Goal: Transaction & Acquisition: Purchase product/service

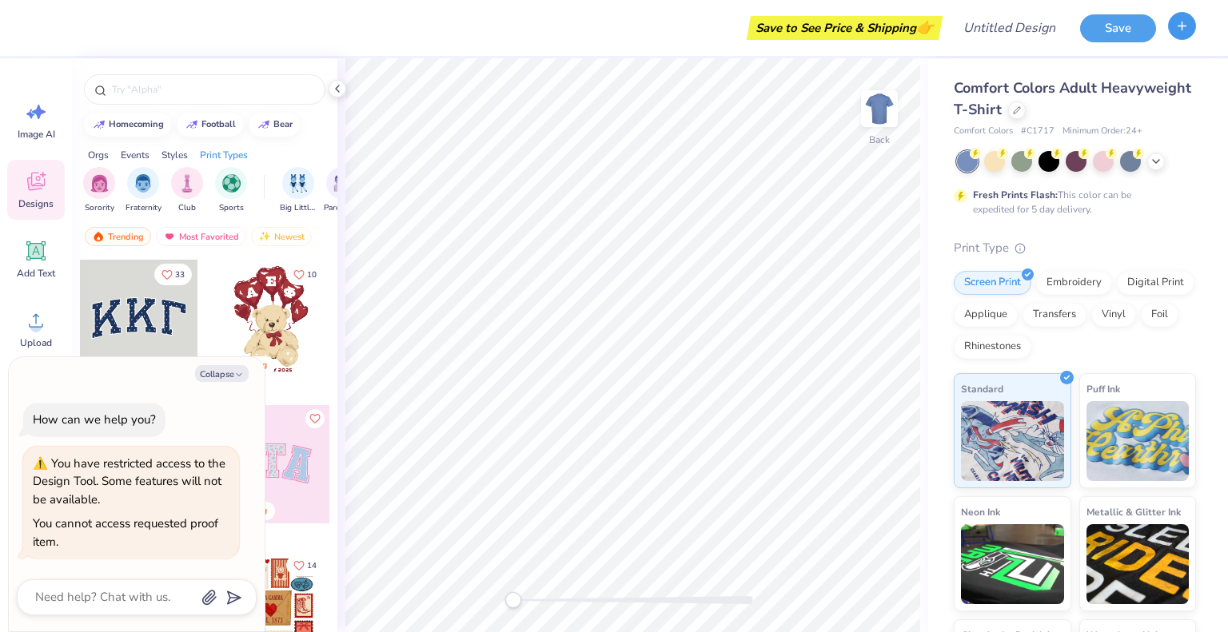
click at [1184, 28] on icon "button" at bounding box center [1182, 26] width 14 height 14
type textarea "x"
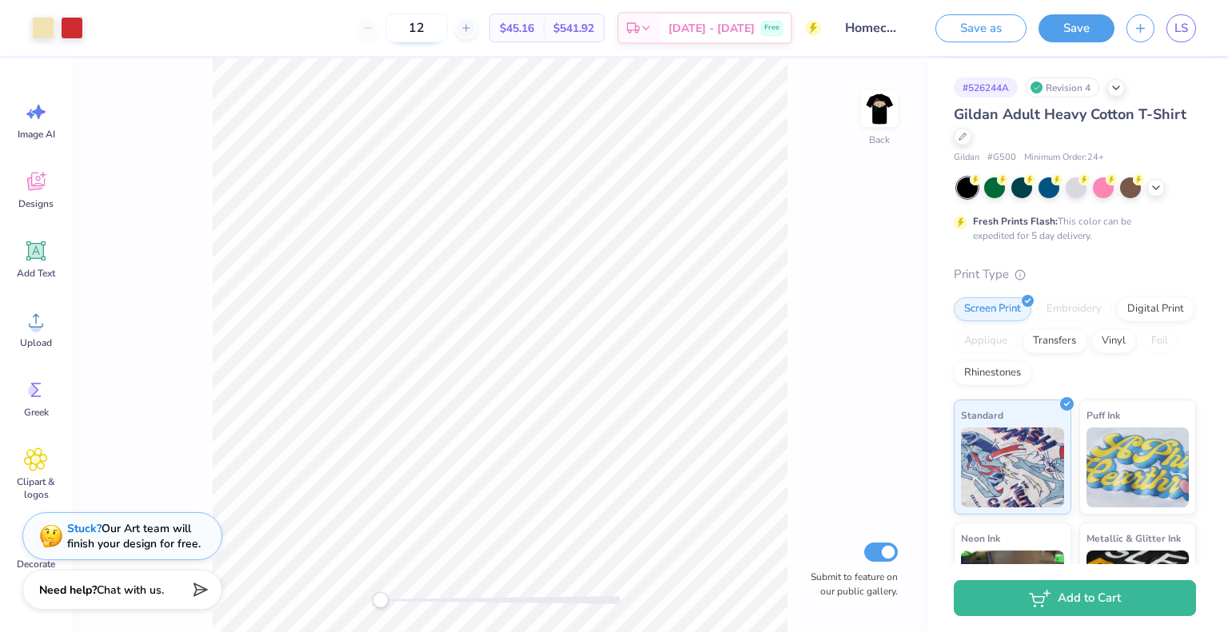
click at [448, 28] on input "12" at bounding box center [416, 28] width 62 height 29
type input "1"
type input "30"
click at [966, 138] on icon at bounding box center [962, 135] width 8 height 8
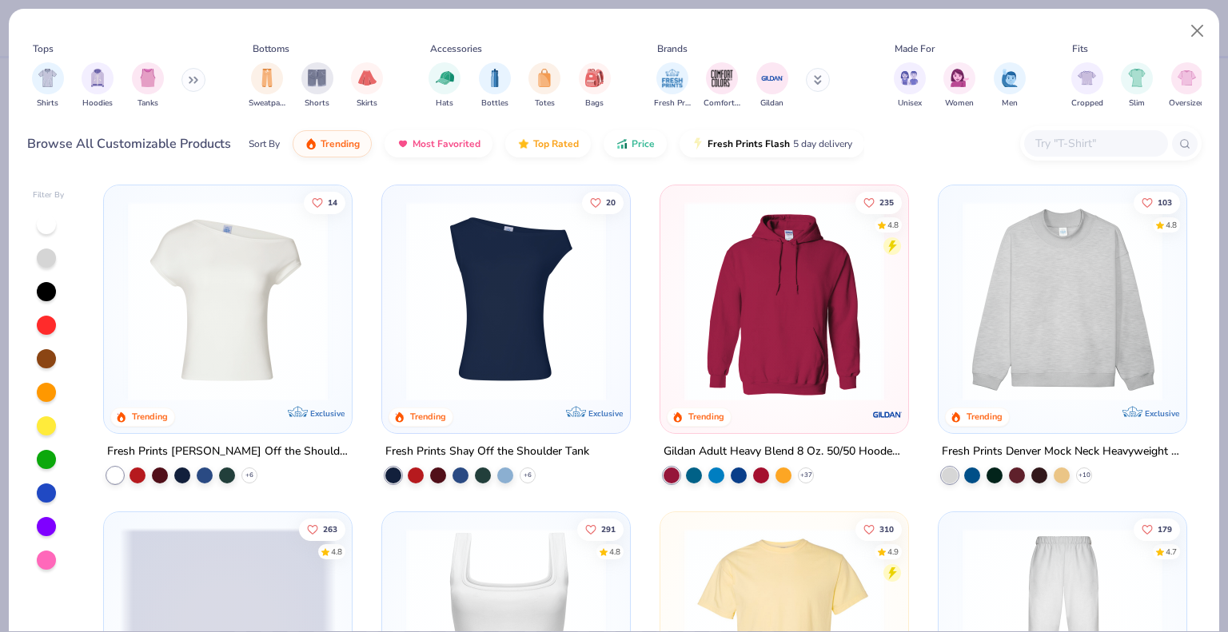
click at [43, 293] on div at bounding box center [46, 291] width 19 height 19
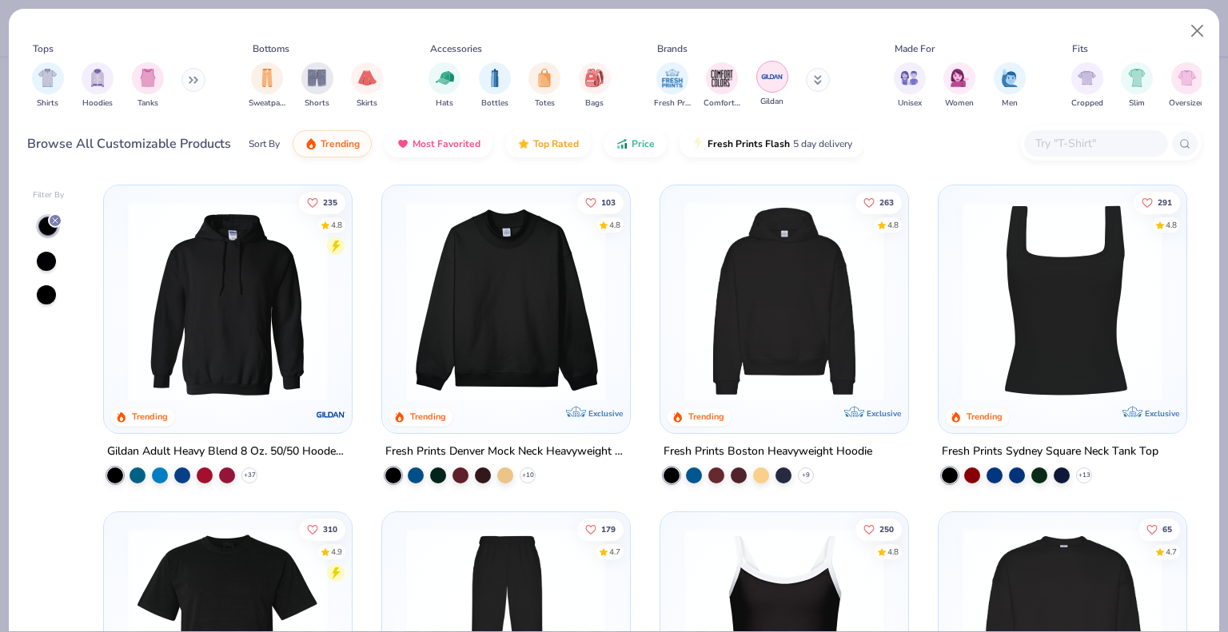
click at [765, 82] on img "filter for Gildan" at bounding box center [772, 77] width 24 height 24
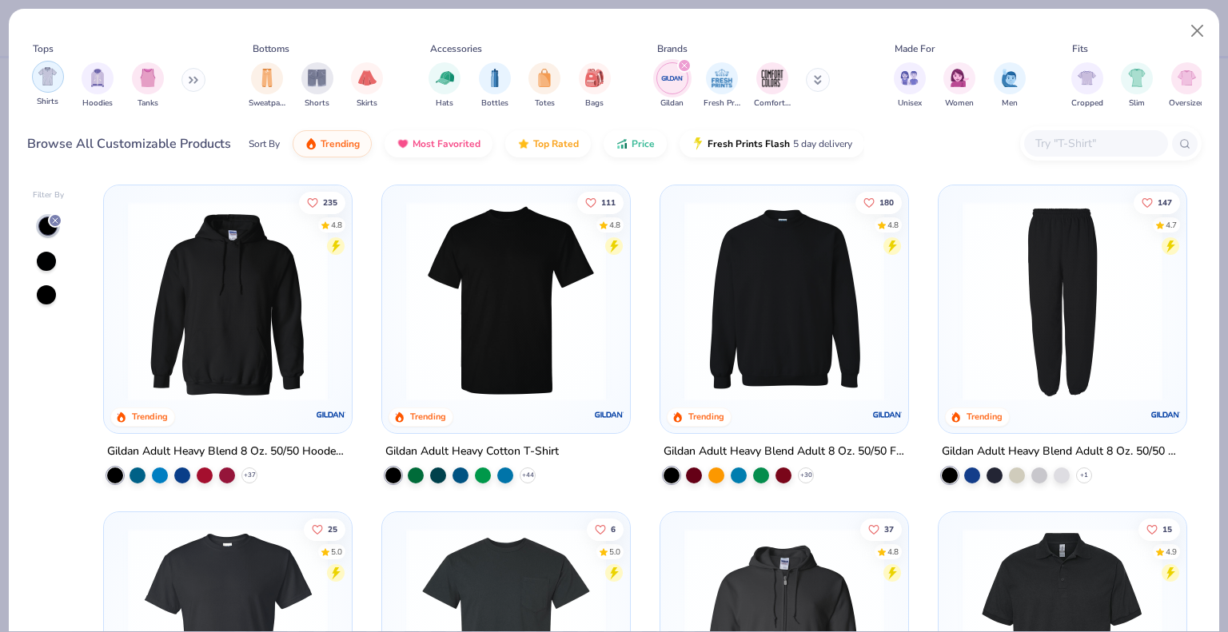
click at [42, 82] on img "filter for Shirts" at bounding box center [47, 76] width 18 height 18
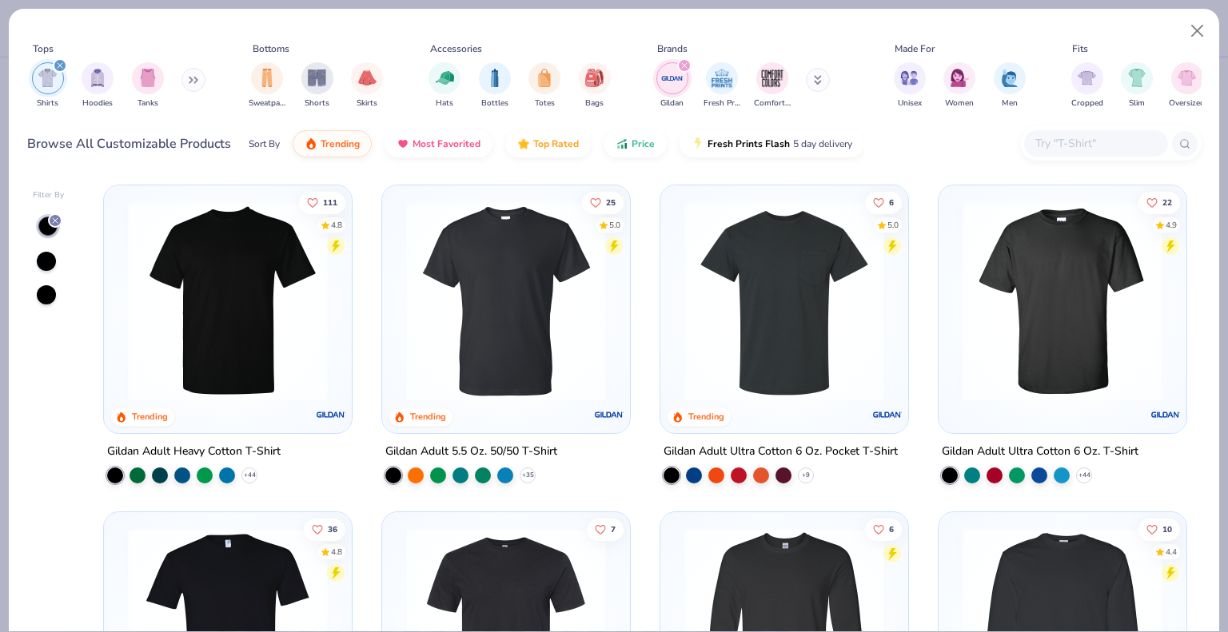
click at [490, 301] on img at bounding box center [506, 301] width 216 height 200
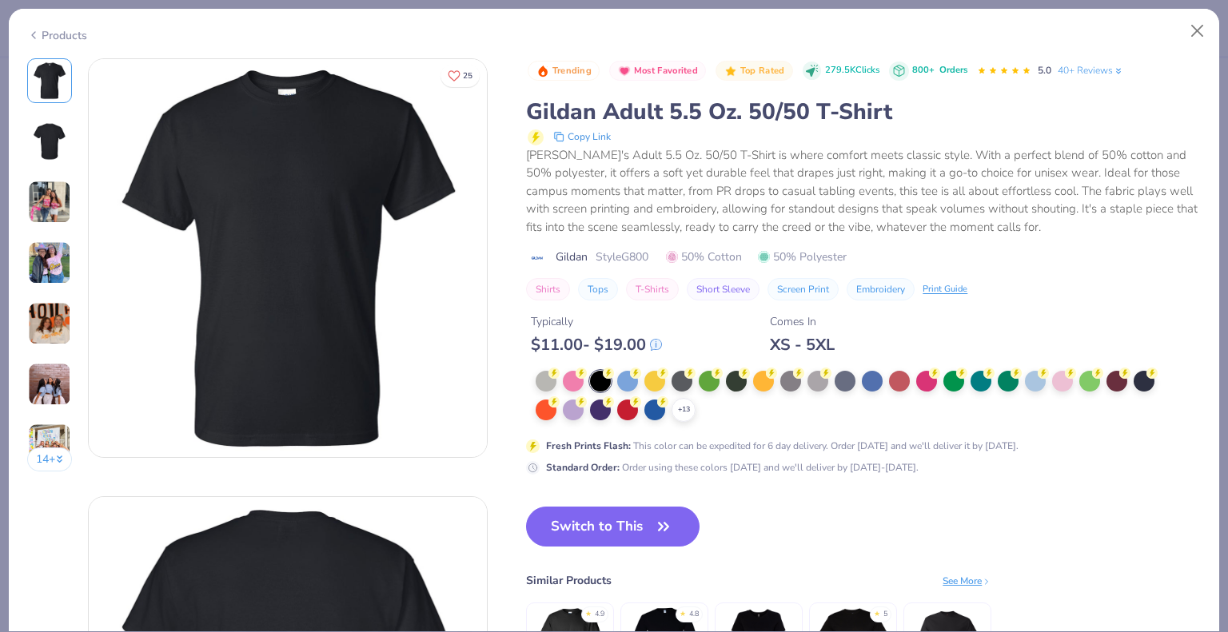
click at [670, 548] on div "Trending Most Favorited Top Rated 279.5K Clicks 800+ Orders 5.0 40+ Reviews Gil…" at bounding box center [863, 390] width 675 height 665
click at [645, 528] on button "Switch to This" at bounding box center [612, 527] width 173 height 40
click at [635, 534] on button "Switch to This" at bounding box center [612, 527] width 173 height 40
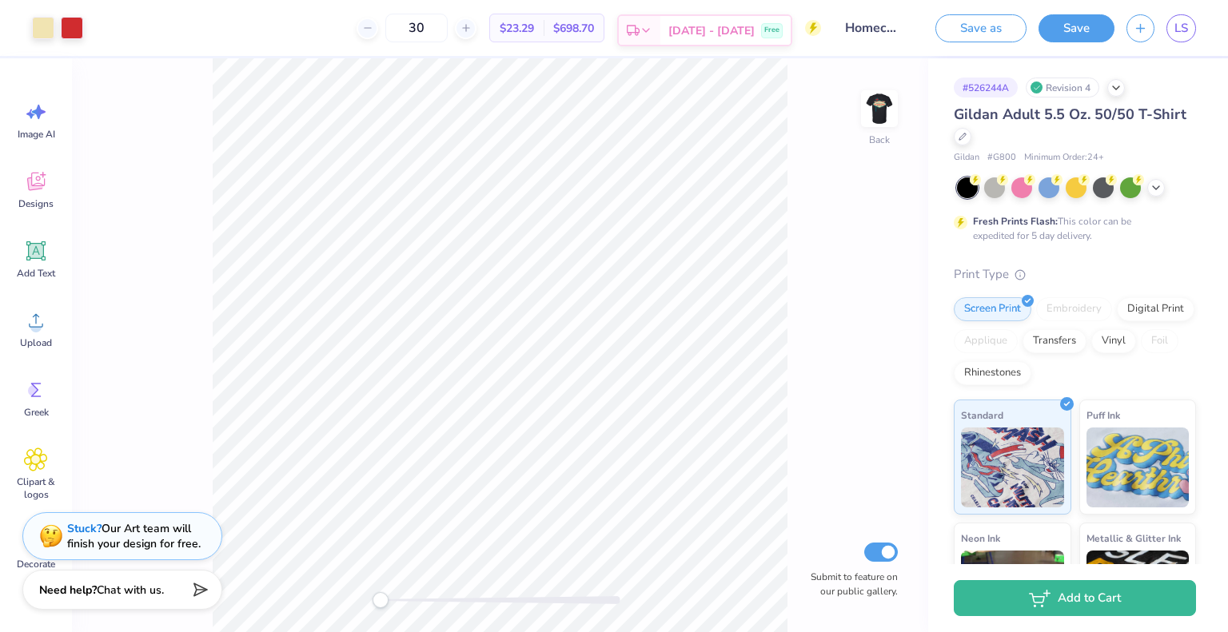
click at [660, 29] on div "Est. Delivery" at bounding box center [640, 30] width 42 height 29
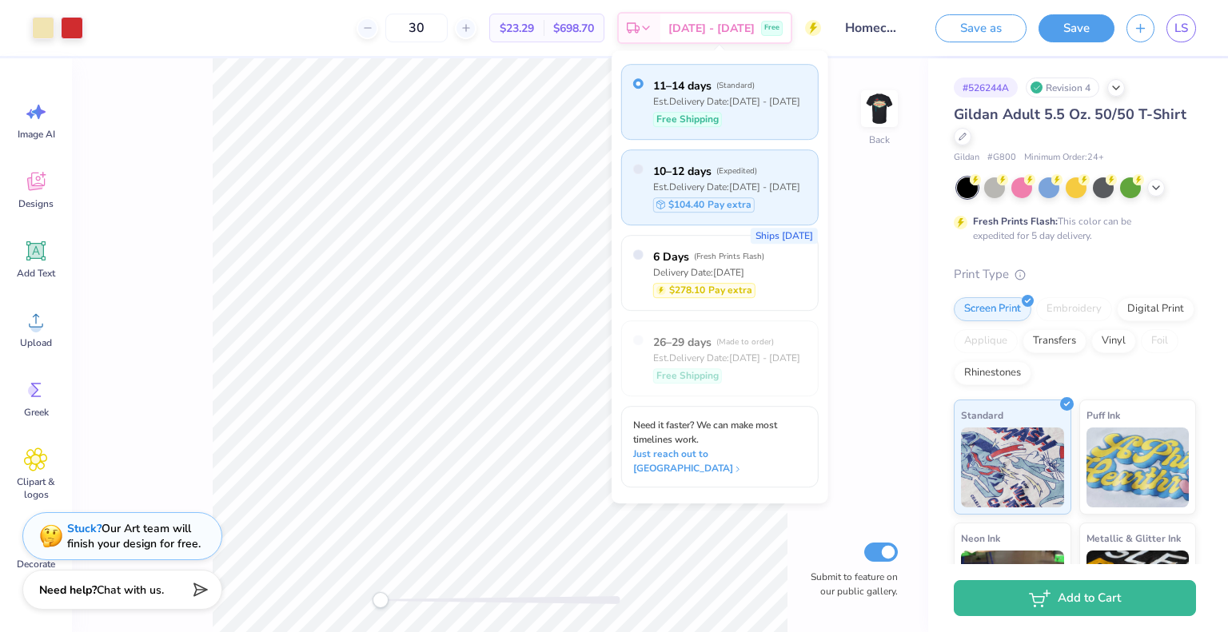
click at [770, 189] on div "Est. Delivery Date: [DATE] - [DATE]" at bounding box center [726, 187] width 147 height 14
radio input "false"
radio input "true"
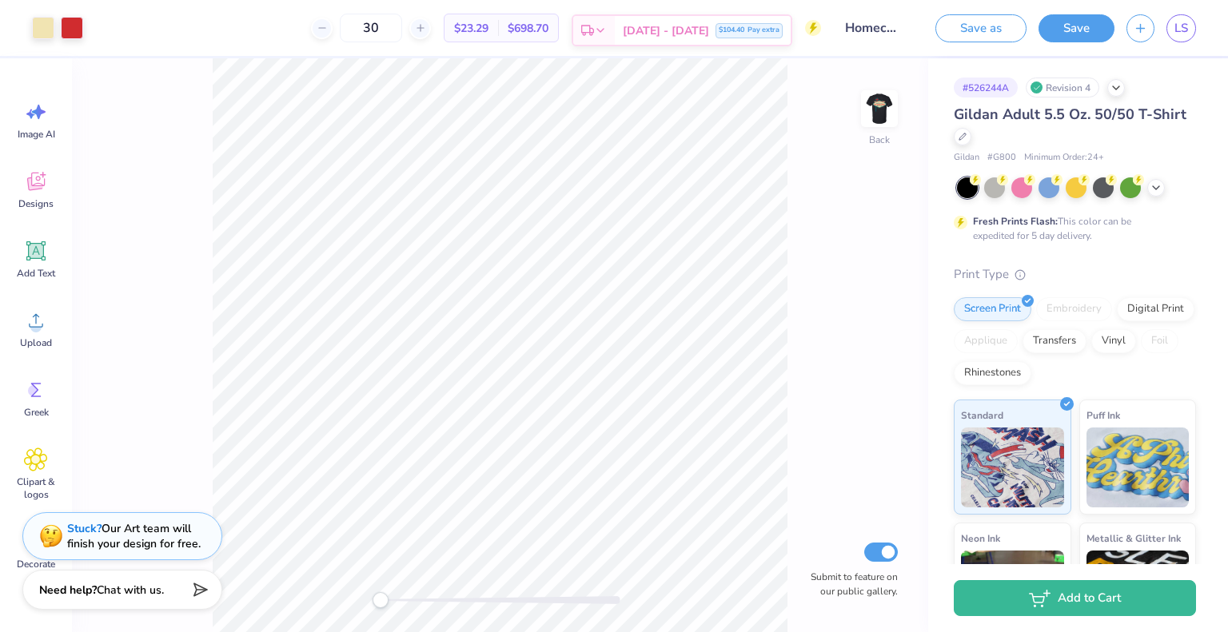
click at [695, 36] on span "[DATE] - [DATE]" at bounding box center [666, 30] width 86 height 17
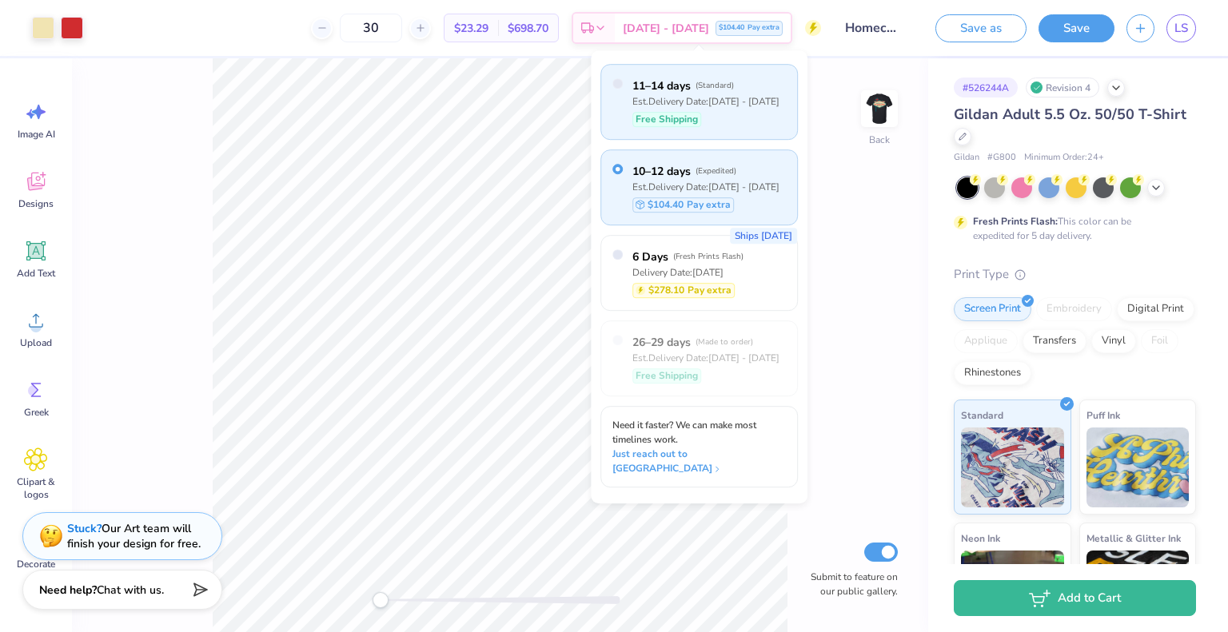
click at [710, 112] on div "Free Shipping" at bounding box center [705, 119] width 147 height 15
radio input "true"
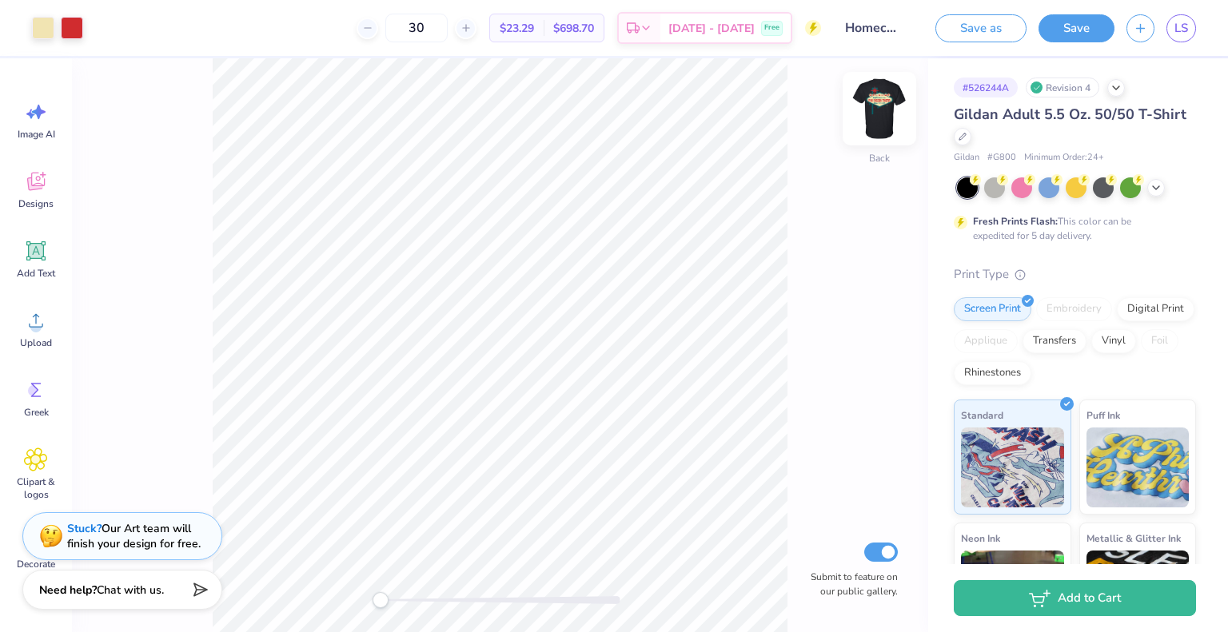
click at [889, 111] on img at bounding box center [879, 109] width 64 height 64
click at [877, 107] on img at bounding box center [879, 109] width 64 height 64
